Goal: Task Accomplishment & Management: Use online tool/utility

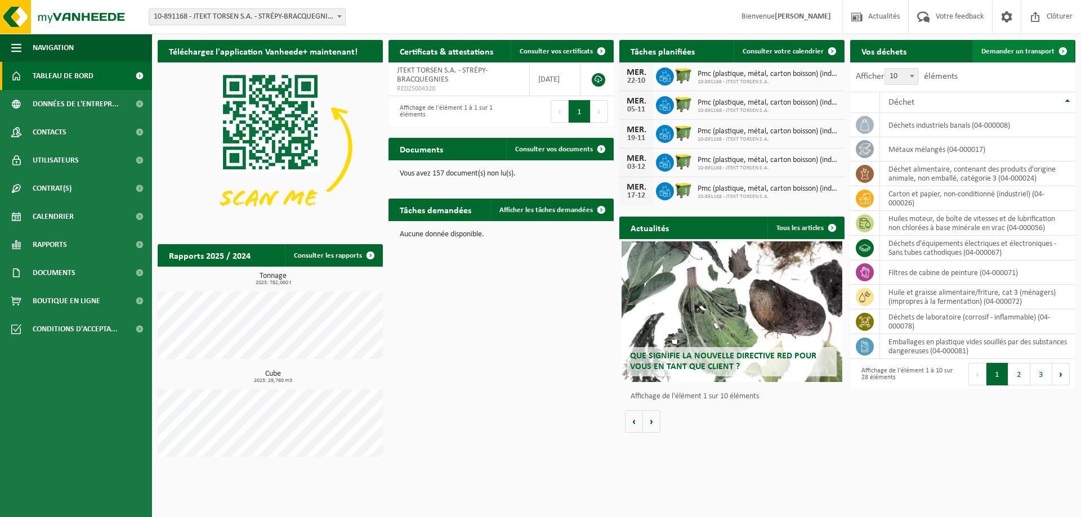
click at [1012, 48] on span "Demander un transport" at bounding box center [1017, 51] width 73 height 7
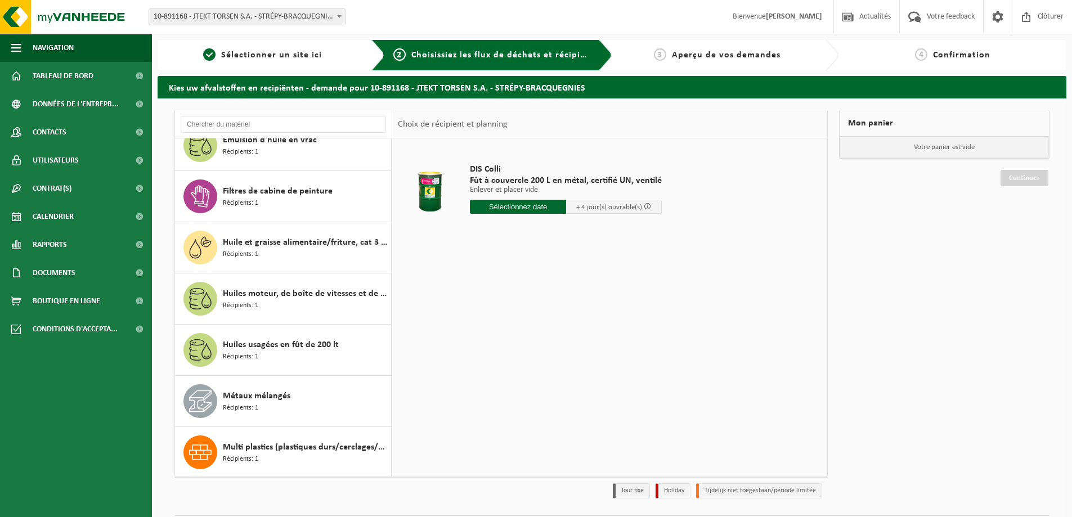
scroll to position [1044, 0]
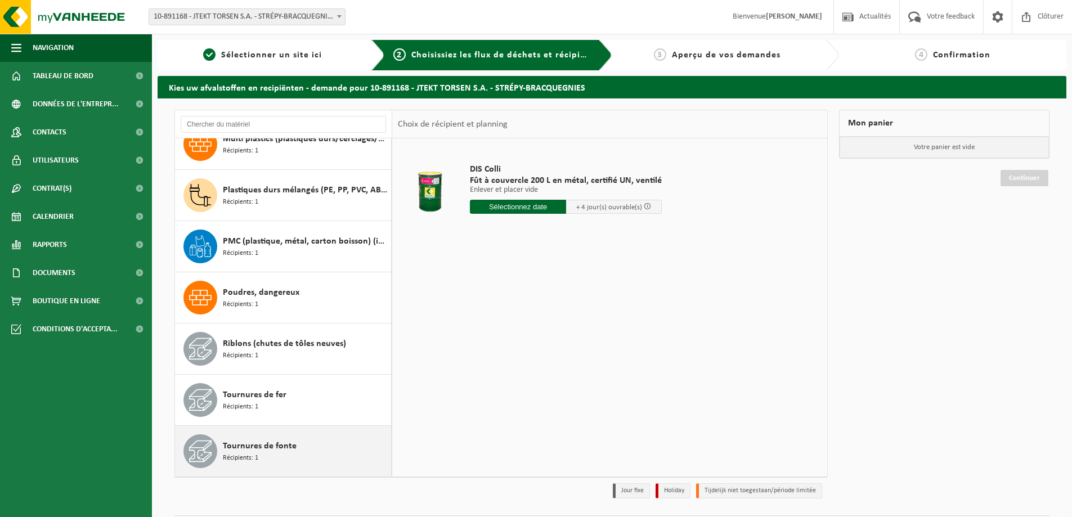
click at [261, 450] on span "Tournures de fonte" at bounding box center [260, 447] width 74 height 14
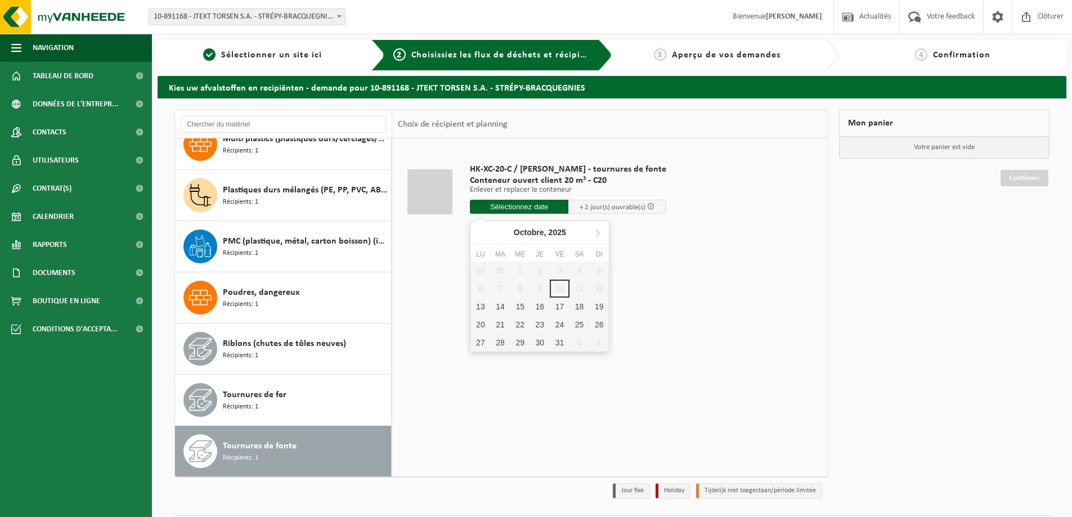
click at [534, 209] on input "text" at bounding box center [519, 207] width 98 height 14
click at [486, 306] on div "13" at bounding box center [481, 307] width 20 height 18
type input "à partir de 2025-10-13"
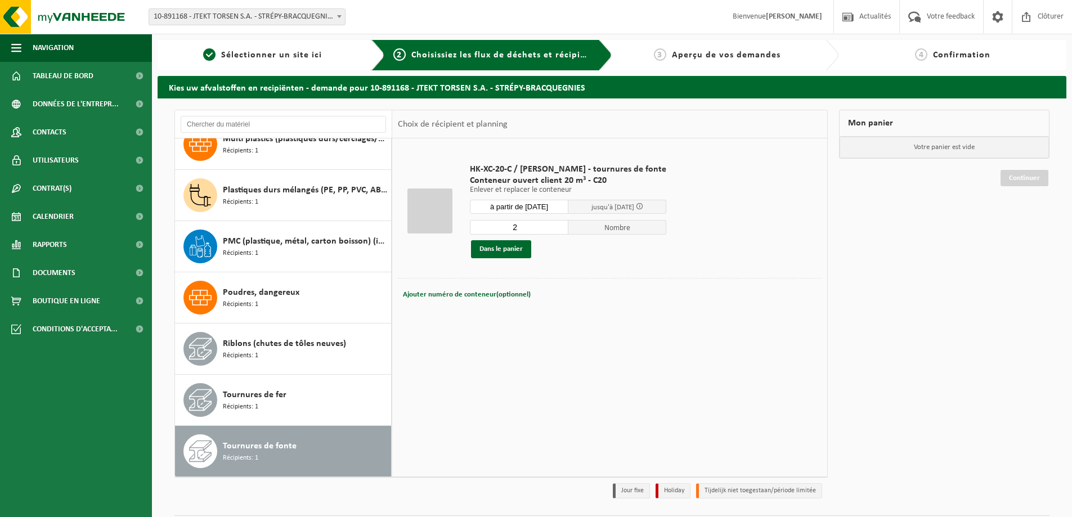
type input "2"
click at [544, 225] on input "2" at bounding box center [519, 227] width 98 height 15
click at [486, 255] on button "Dans le panier" at bounding box center [501, 249] width 60 height 18
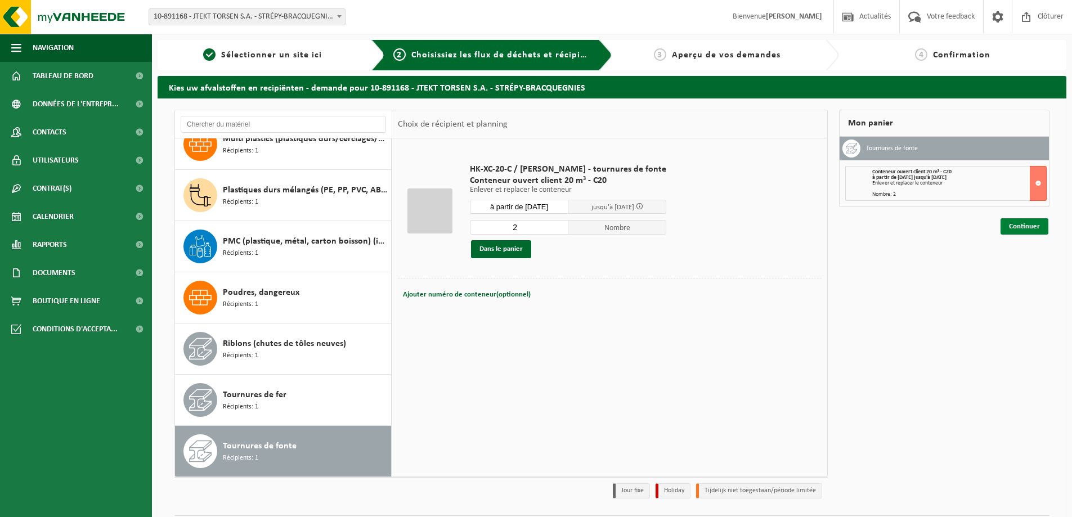
click at [1022, 232] on link "Continuer" at bounding box center [1025, 226] width 48 height 16
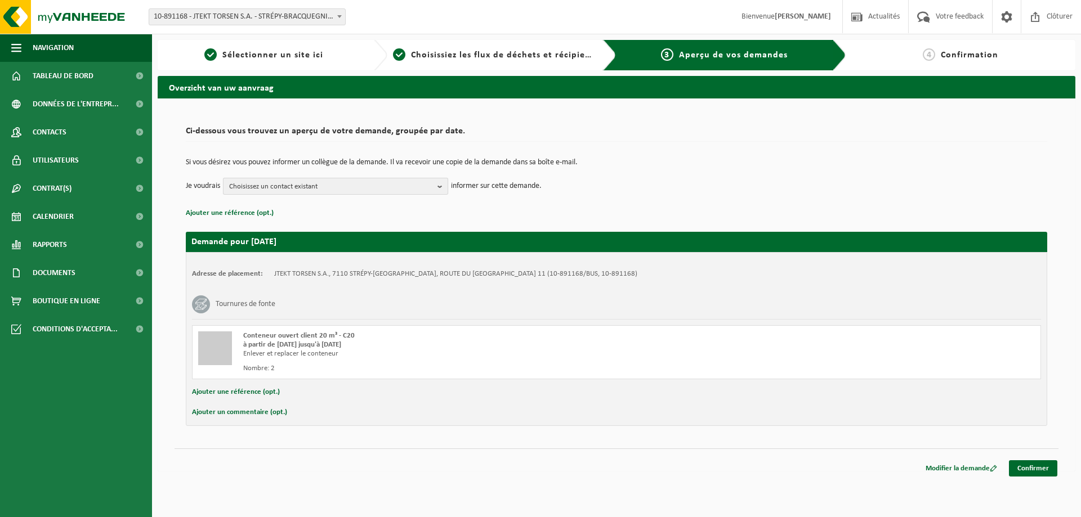
click at [362, 182] on span "Choisissez un contact existant" at bounding box center [331, 186] width 204 height 17
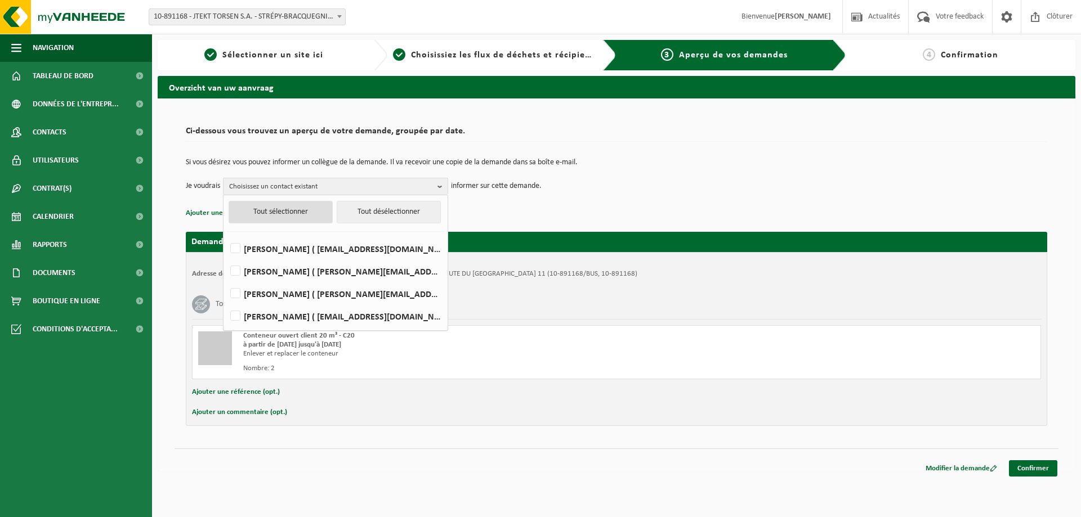
click at [262, 216] on button "Tout sélectionner" at bounding box center [281, 212] width 104 height 23
checkbox input "true"
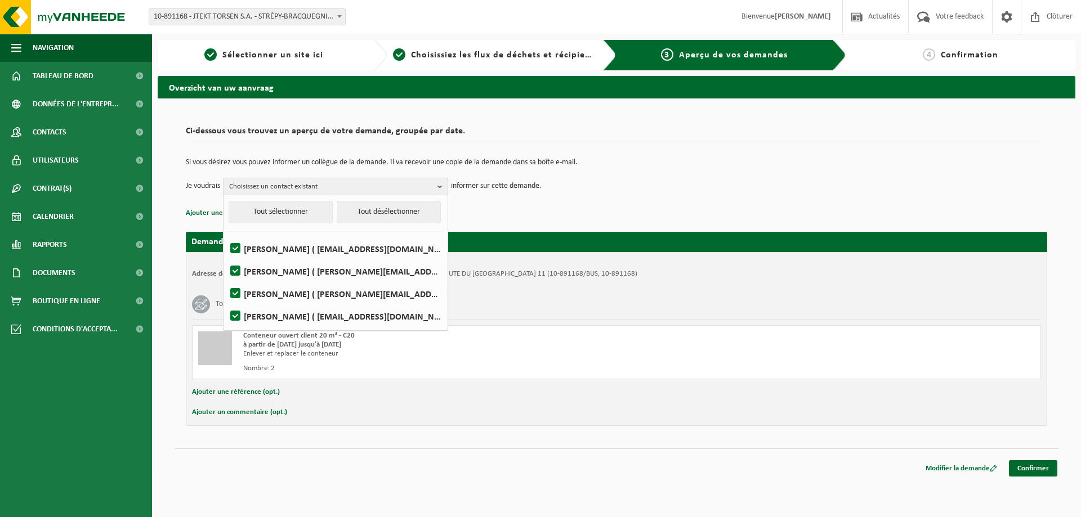
click at [598, 206] on p "Ajouter une référence (opt.)" at bounding box center [616, 213] width 861 height 15
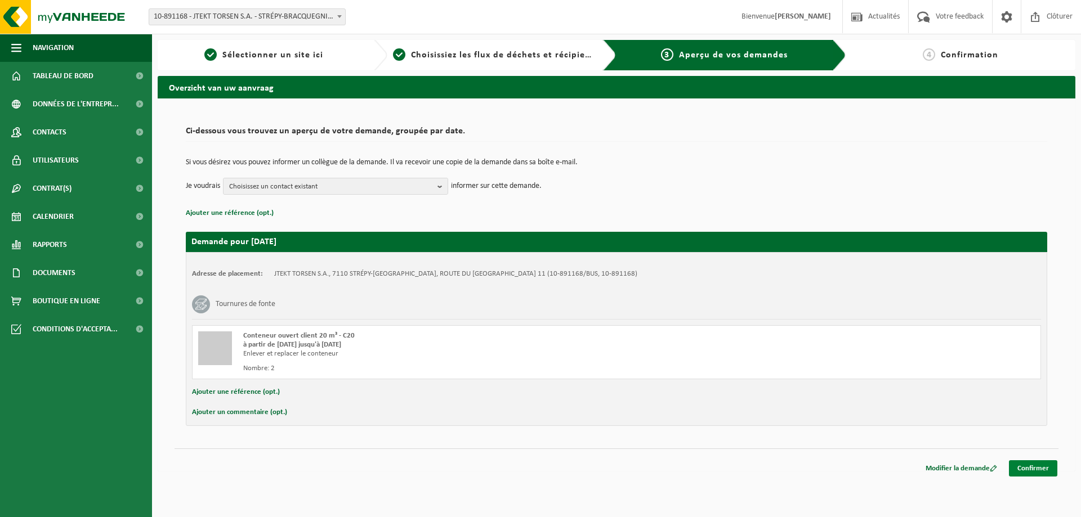
click at [1016, 470] on link "Confirmer" at bounding box center [1033, 468] width 48 height 16
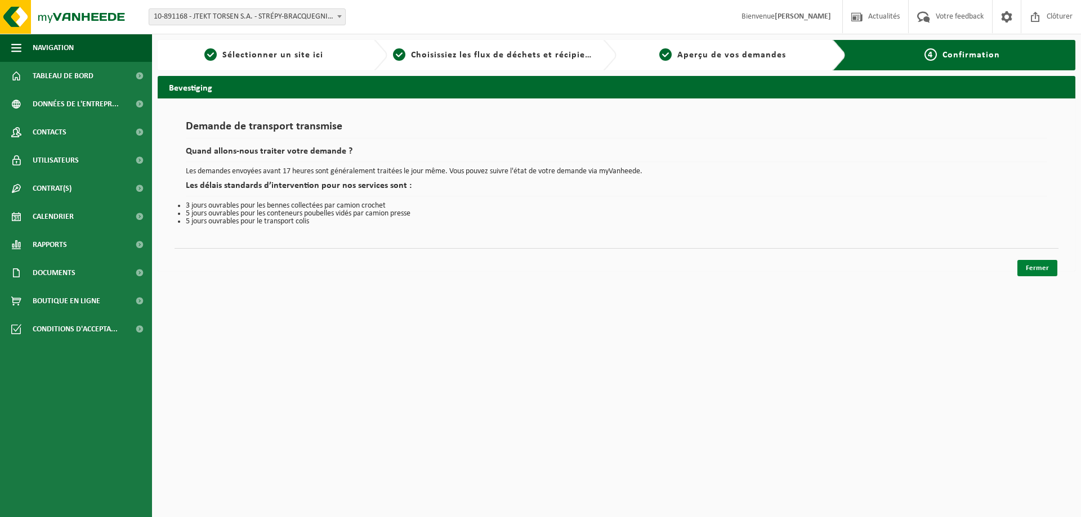
click at [1045, 270] on link "Fermer" at bounding box center [1037, 268] width 40 height 16
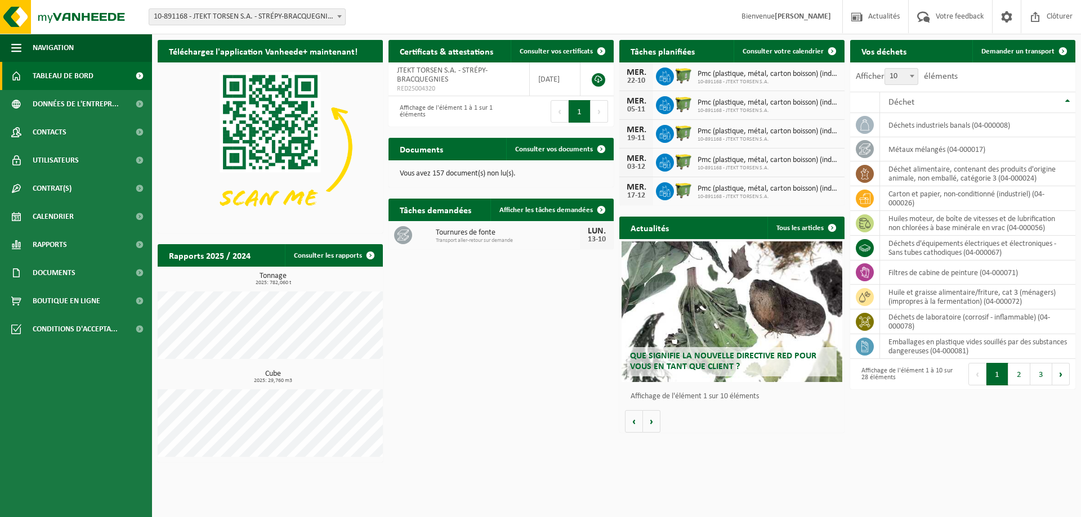
click at [262, 111] on img at bounding box center [270, 146] width 225 height 169
click at [1035, 16] on span at bounding box center [1035, 16] width 17 height 33
